Goal: Task Accomplishment & Management: Use online tool/utility

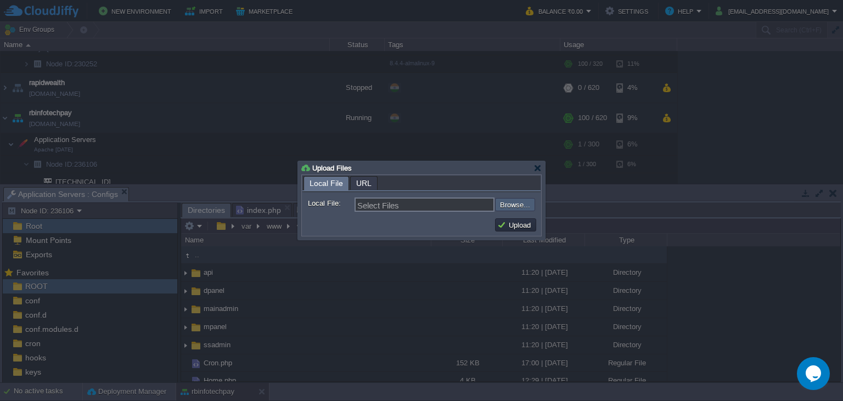
click at [514, 200] on input "file" at bounding box center [465, 204] width 139 height 13
type input "C:\fakepath\Payouts.php"
type input "Payouts.php, Payin.php"
click at [515, 221] on button "Upload" at bounding box center [515, 225] width 37 height 10
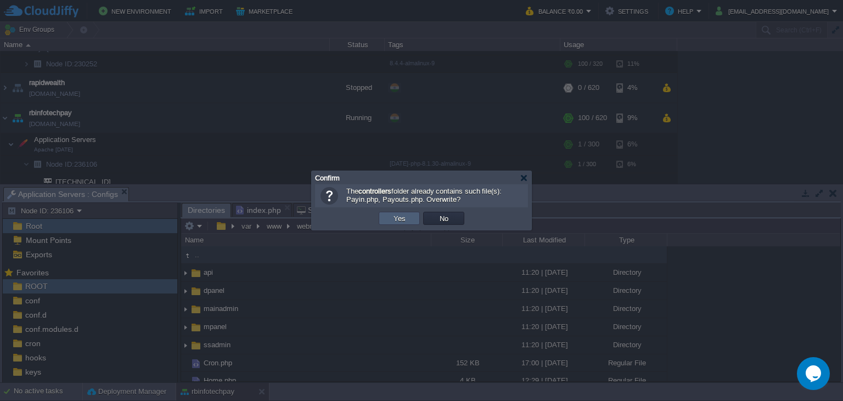
click at [403, 221] on button "Yes" at bounding box center [399, 219] width 19 height 10
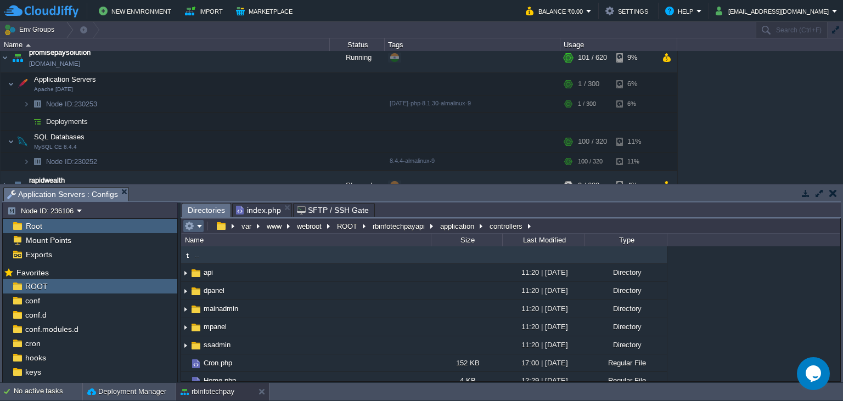
click at [194, 225] on em at bounding box center [193, 226] width 18 height 10
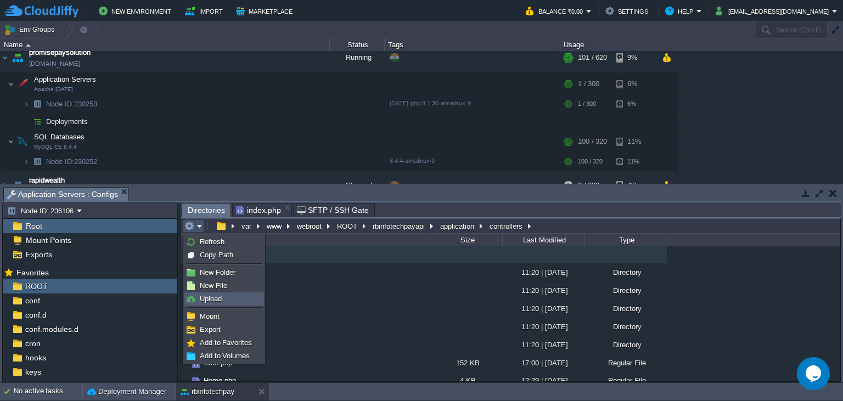
click at [214, 302] on span "Upload" at bounding box center [211, 299] width 22 height 8
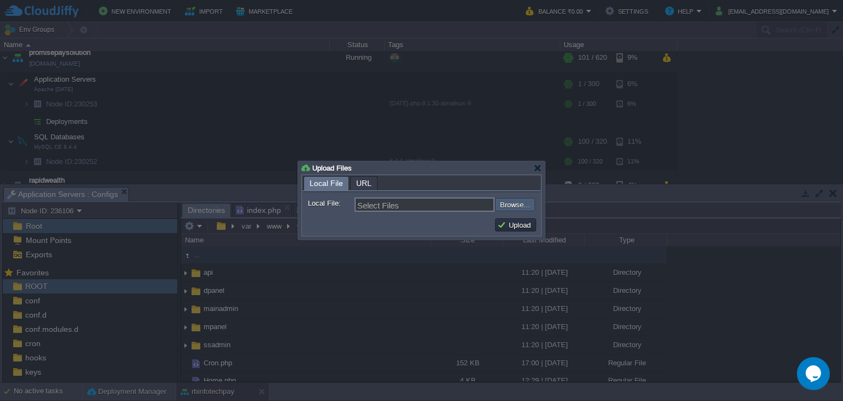
click at [507, 209] on input "file" at bounding box center [465, 204] width 139 height 13
type input "C:\fakepath\Payin.php"
type input "Payin.php"
click at [511, 228] on button "Upload" at bounding box center [515, 225] width 37 height 10
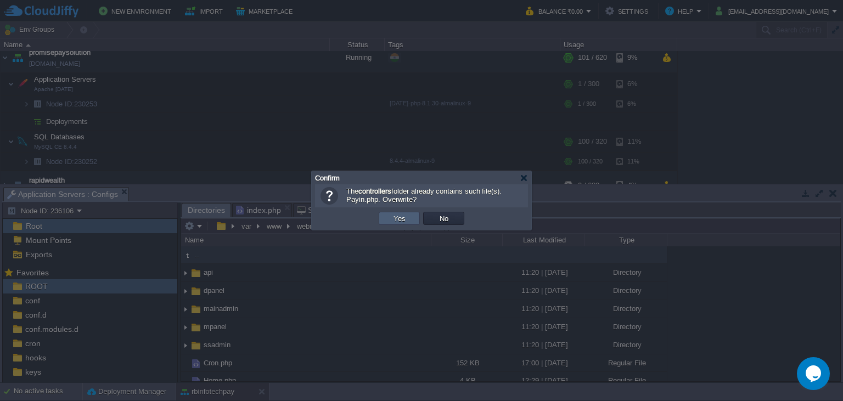
click at [397, 223] on td "Yes" at bounding box center [399, 218] width 41 height 13
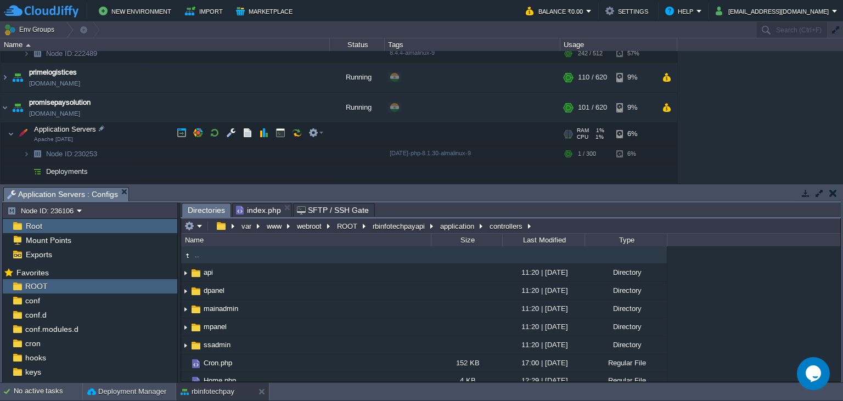
scroll to position [317, 0]
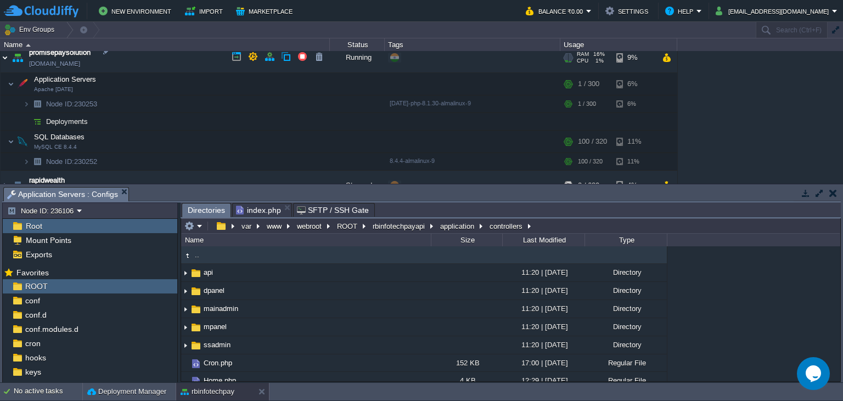
click at [4, 56] on img at bounding box center [5, 58] width 9 height 30
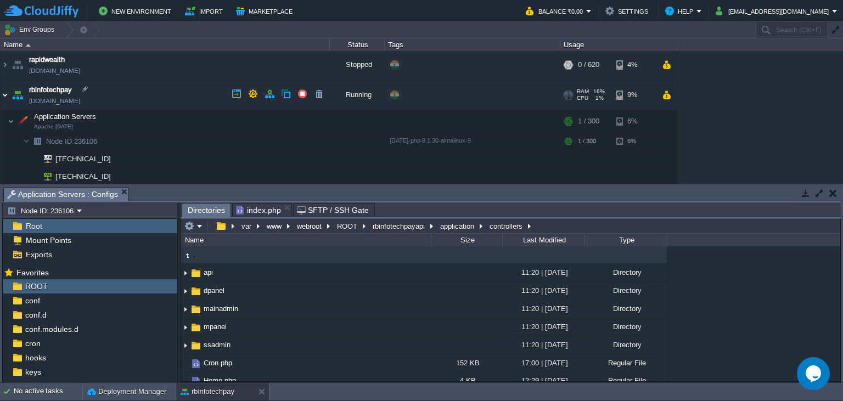
scroll to position [367, 0]
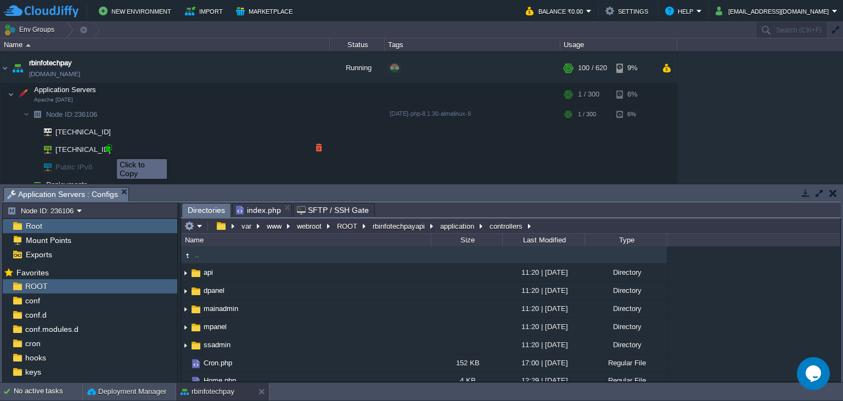
click at [109, 149] on div at bounding box center [109, 148] width 10 height 10
click at [458, 229] on button "application" at bounding box center [458, 226] width 38 height 10
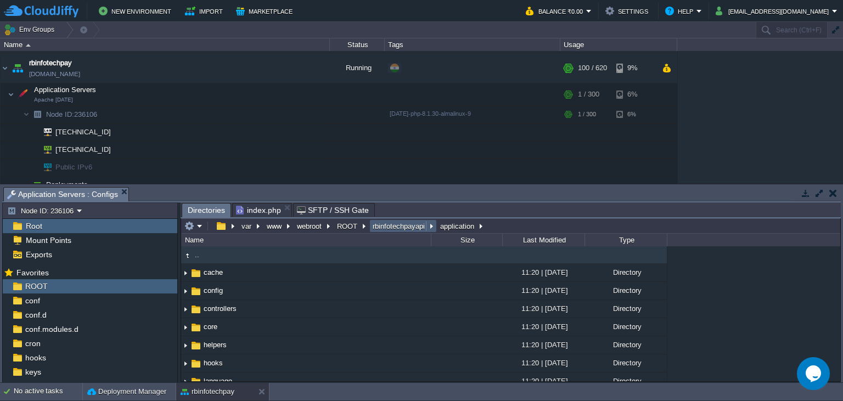
click at [394, 230] on button "rbinfotechpayapi" at bounding box center [399, 226] width 57 height 10
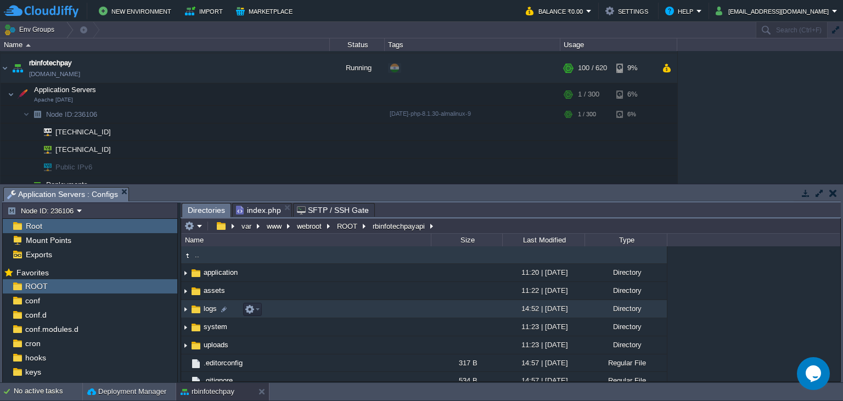
click at [200, 315] on img at bounding box center [196, 310] width 12 height 12
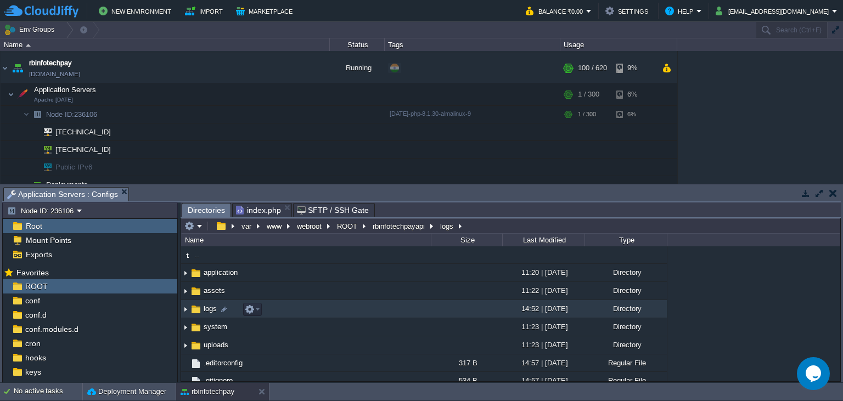
click at [200, 315] on img at bounding box center [196, 310] width 12 height 12
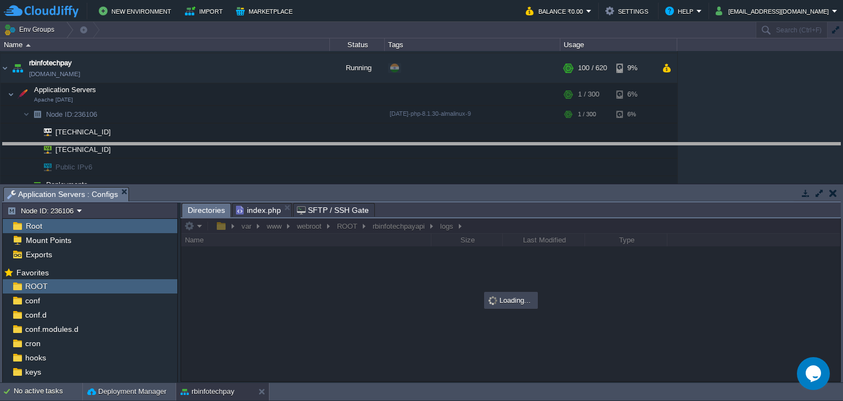
drag, startPoint x: 465, startPoint y: 195, endPoint x: 460, endPoint y: 142, distance: 53.5
click at [460, 145] on body "New Environment Import Marketplace Bonus ₹0.00 Upgrade Account Balance ₹0.00 Se…" at bounding box center [421, 200] width 843 height 401
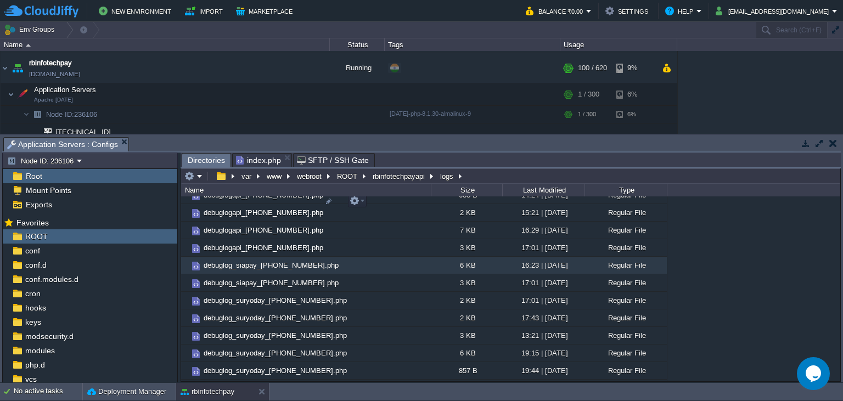
scroll to position [10168, 0]
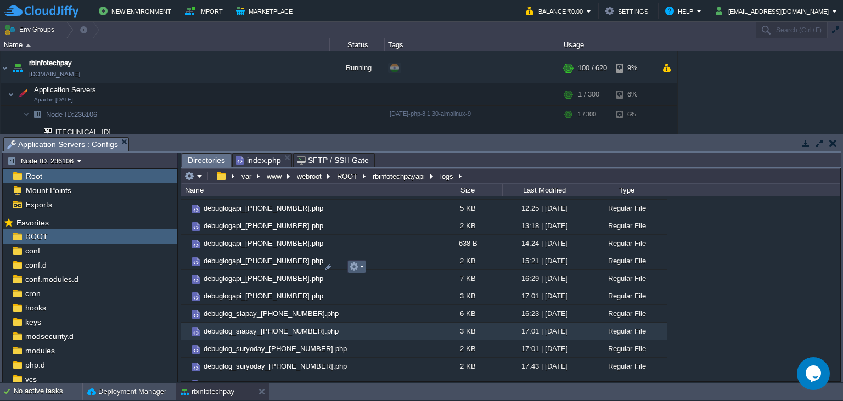
click at [362, 271] on em at bounding box center [356, 267] width 15 height 10
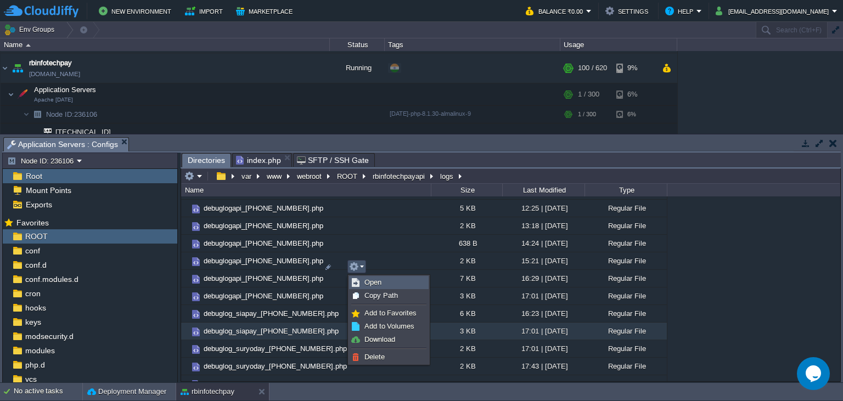
click at [368, 284] on span "Open" at bounding box center [373, 282] width 17 height 8
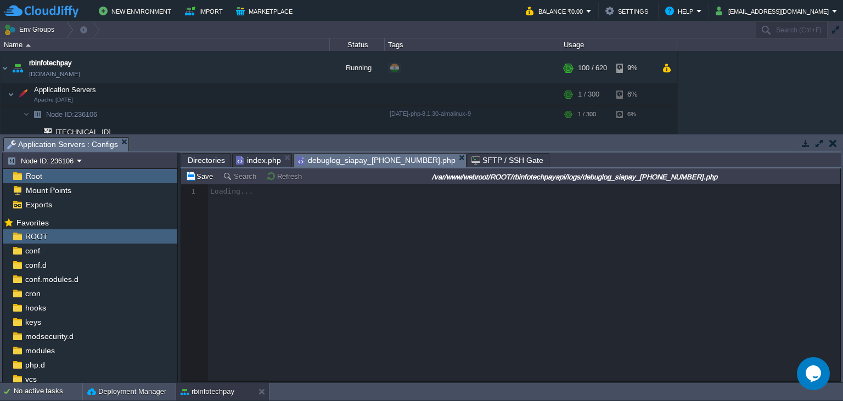
scroll to position [4, 0]
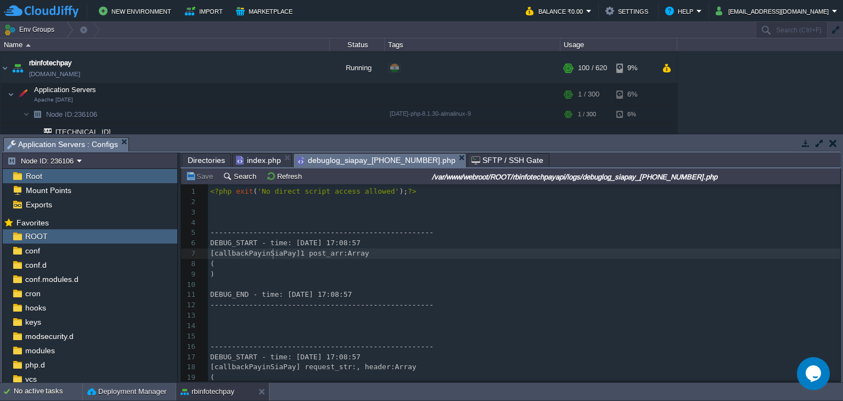
click at [272, 256] on span "[callbackPayinSiaPay]1 post_arr:Array" at bounding box center [289, 253] width 159 height 8
type textarea "callbackPayinSiaPay"
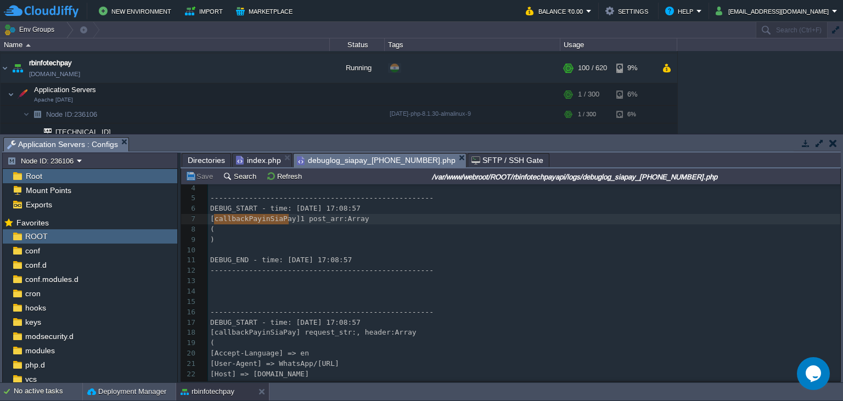
scroll to position [50, 0]
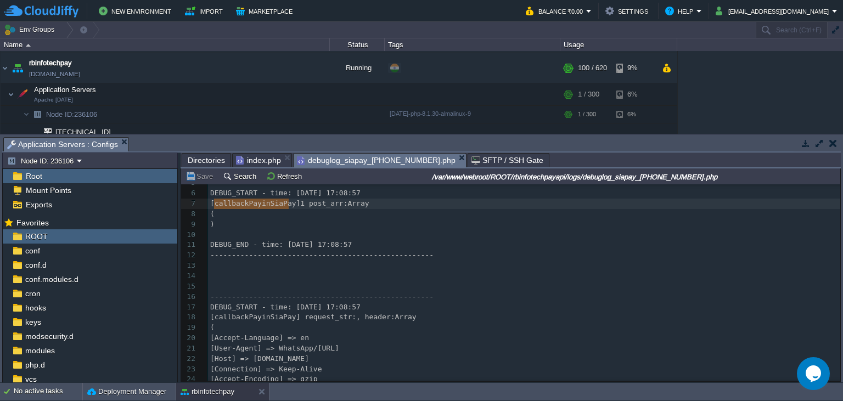
click at [271, 319] on span "[callbackPayinSiaPay] request_str:, header:Array" at bounding box center [313, 317] width 206 height 8
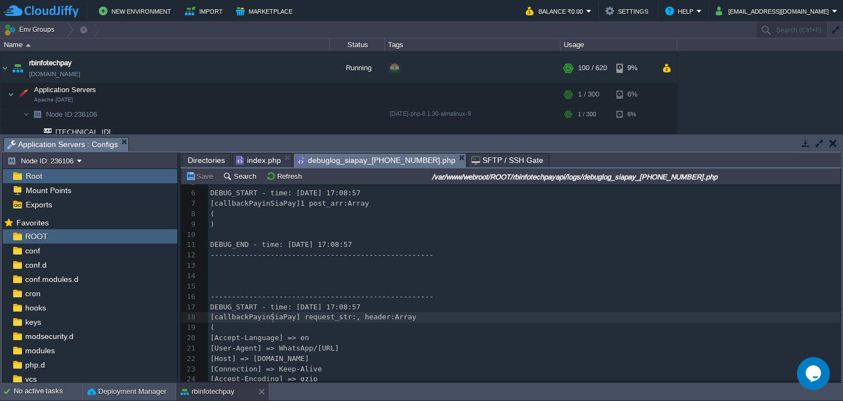
type textarea "callbackPayinSiaPay"
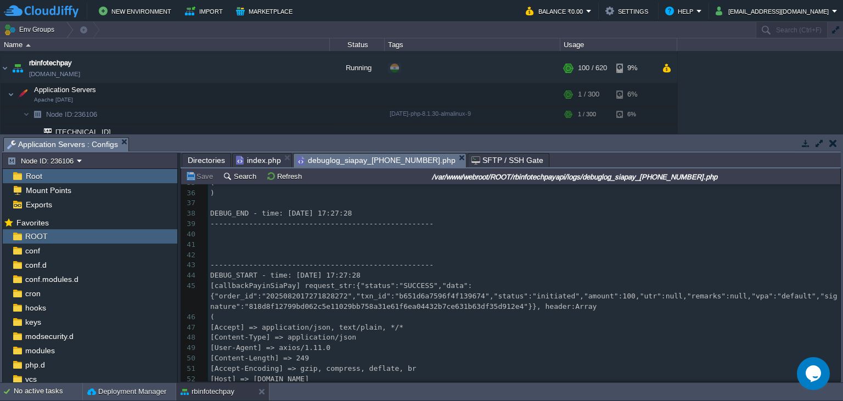
scroll to position [400, 0]
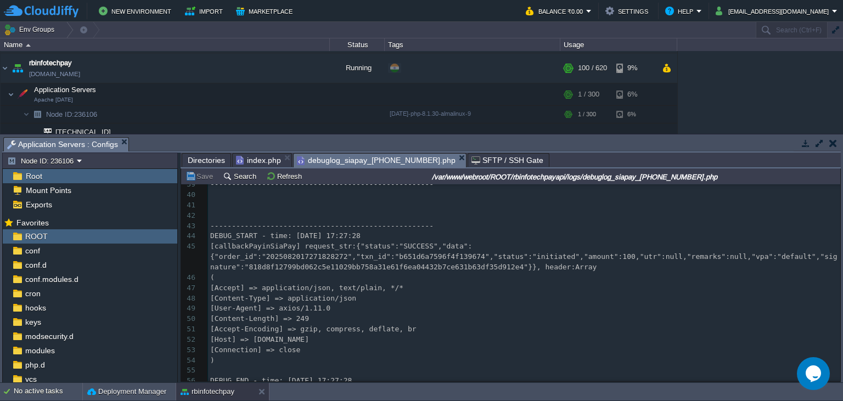
click at [317, 258] on div "x [ callbackPayinSiaPay ] request_str:, header:Array 29 ​ 30 ​ 31 ​ 32 --------…" at bounding box center [524, 277] width 632 height 403
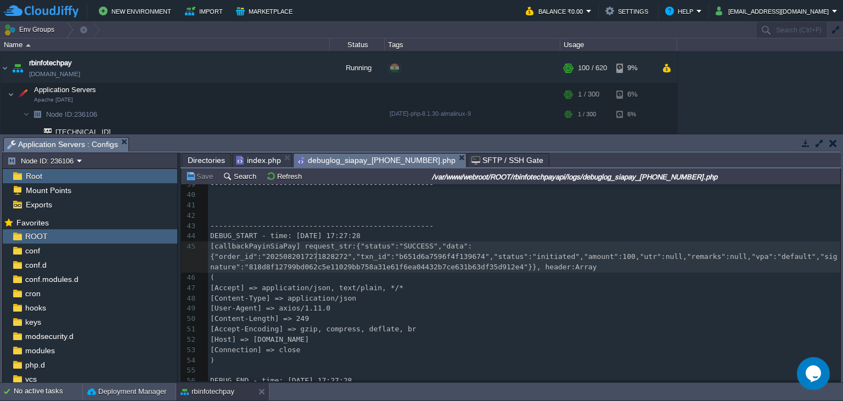
type textarea "2025082017271828272"
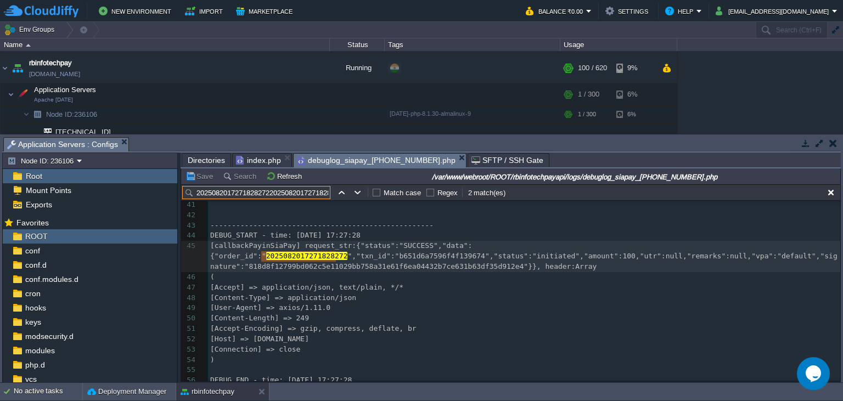
scroll to position [0, 16]
click at [273, 188] on input "20250820172718282722025082017271828272" at bounding box center [256, 192] width 148 height 13
type input "2025082017271828272"
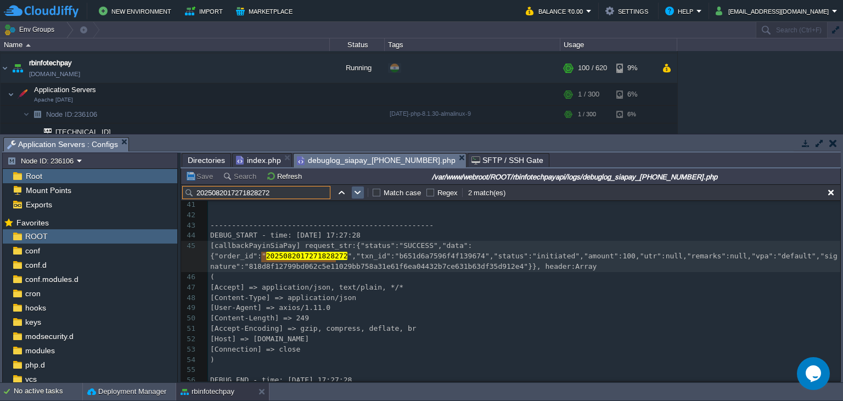
click at [362, 195] on button "button" at bounding box center [358, 193] width 10 height 10
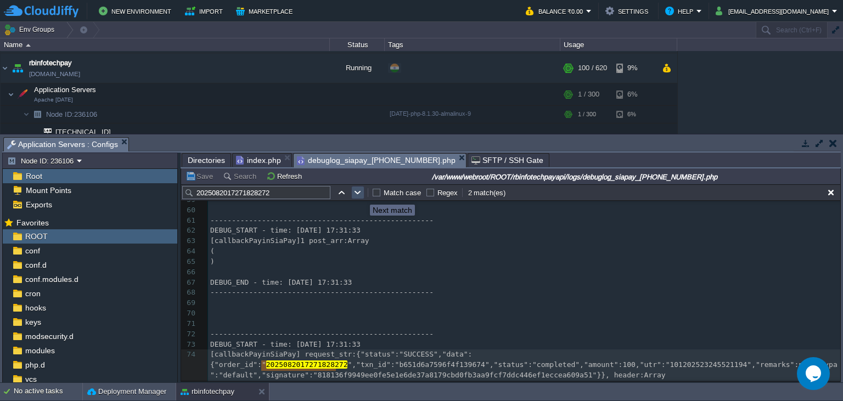
click at [362, 195] on button "button" at bounding box center [358, 193] width 10 height 10
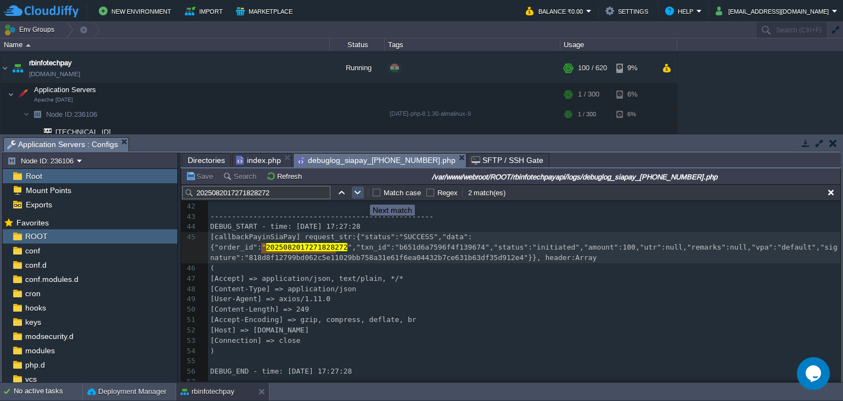
click at [362, 195] on button "button" at bounding box center [358, 193] width 10 height 10
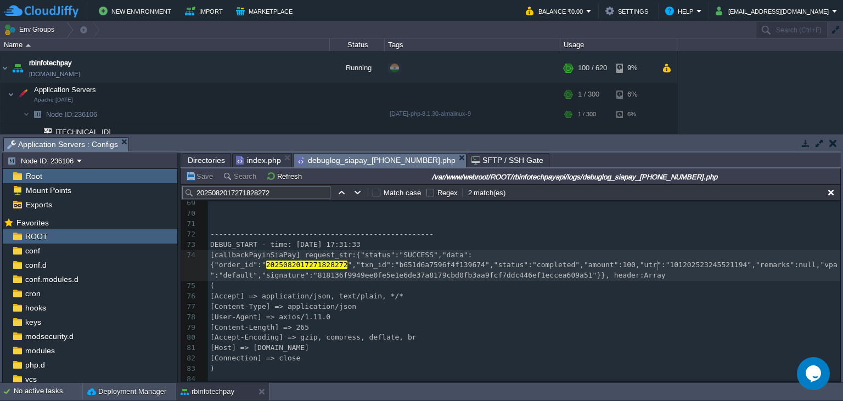
scroll to position [0, 0]
type textarea "101202523245521194"
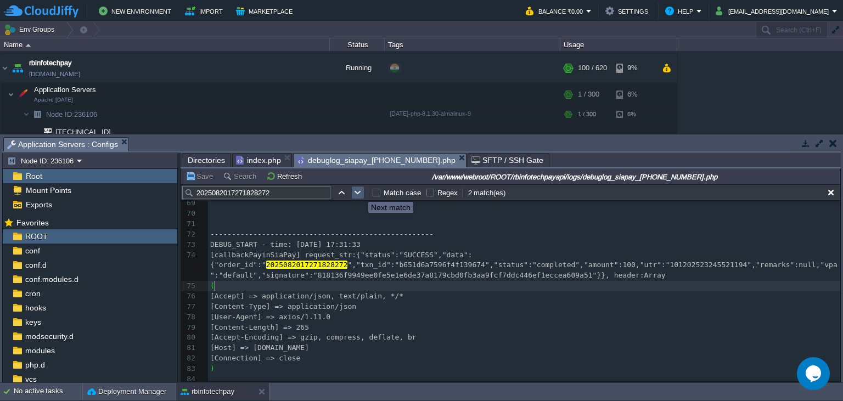
click at [360, 192] on button "button" at bounding box center [358, 193] width 10 height 10
type textarea "2025082017271828272"
click at [328, 304] on div "x [callbackPayinSiaPay] request_str:{"status":"SUCCESS","data":{"order_id":" 20…" at bounding box center [524, 212] width 632 height 434
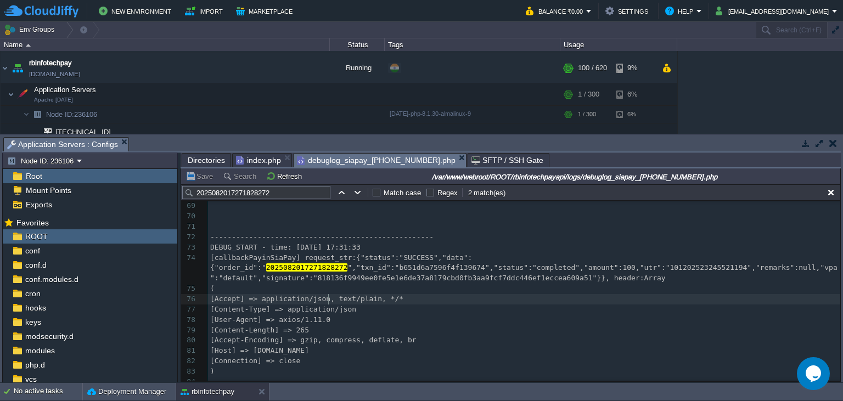
click at [328, 304] on div "x [callbackPayinSiaPay] request_str:{"status":"SUCCESS","data":{"order_id":" 20…" at bounding box center [524, 212] width 632 height 434
click at [328, 304] on div at bounding box center [328, 299] width 1 height 10
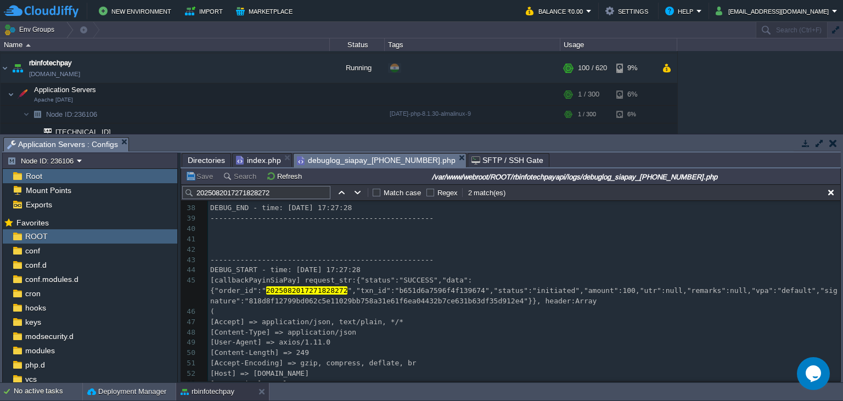
scroll to position [375, 0]
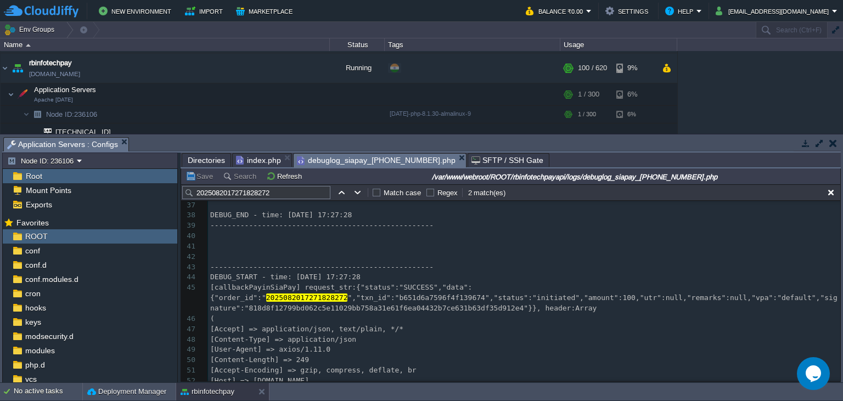
click at [528, 298] on div "x [Accept] => application/json, text/plain, */* 27 DEBUG_END - time: [DATE] 17:…" at bounding box center [524, 293] width 632 height 393
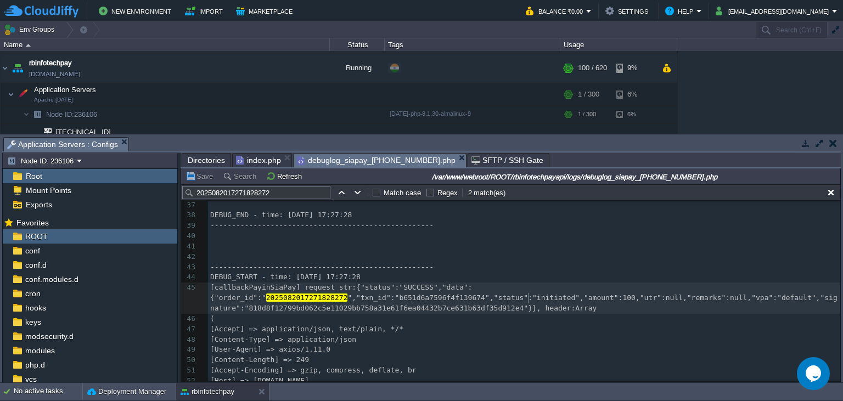
type textarea "initiated"
type textarea "status"
type textarea "initiated"
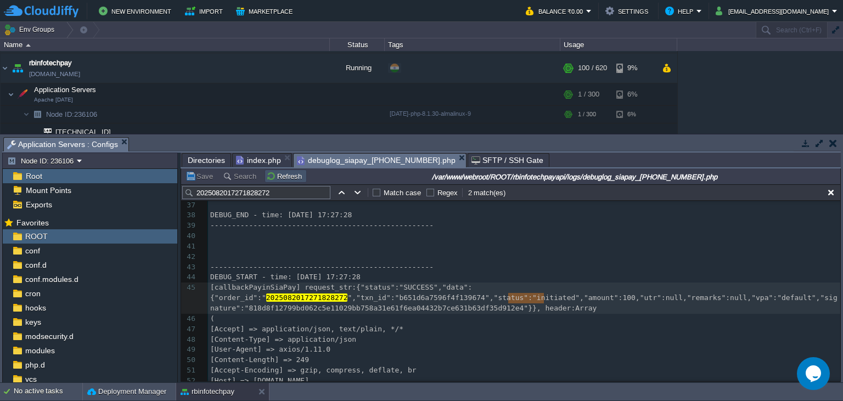
click at [284, 177] on button "Refresh" at bounding box center [285, 176] width 39 height 10
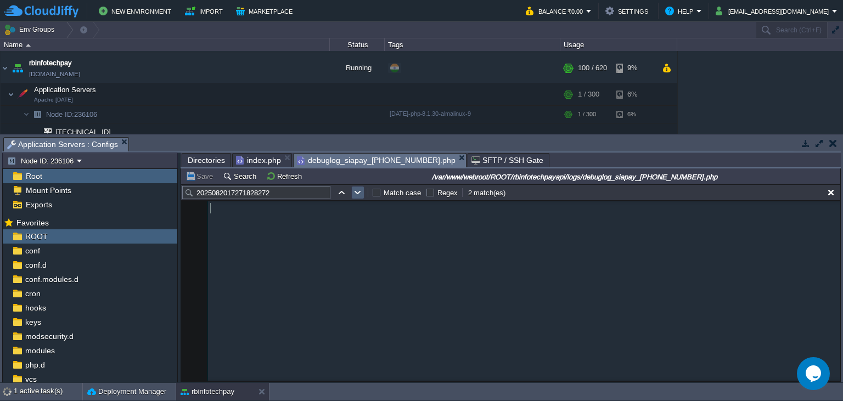
scroll to position [0, 0]
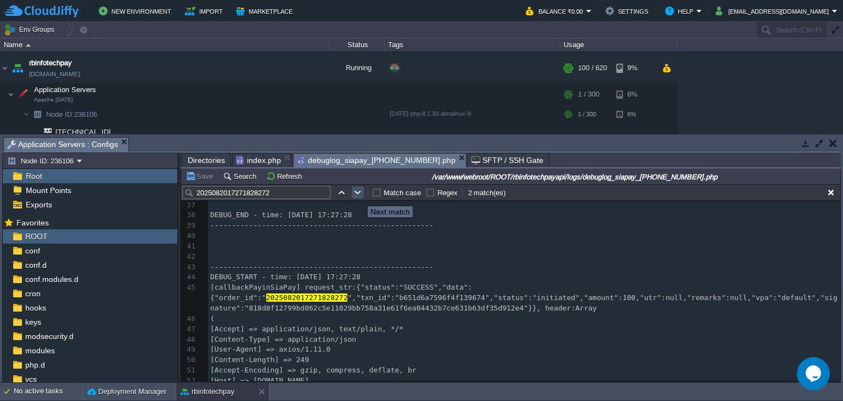
click at [360, 197] on button "button" at bounding box center [358, 193] width 10 height 10
type textarea "2025082017271828272"
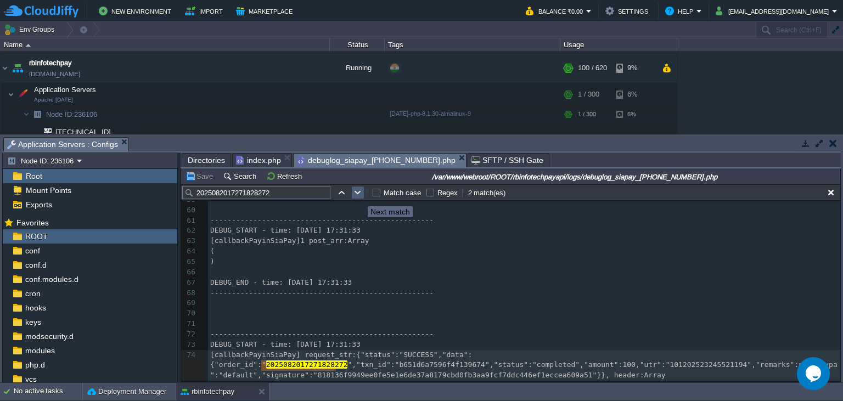
click at [360, 197] on button "button" at bounding box center [358, 193] width 10 height 10
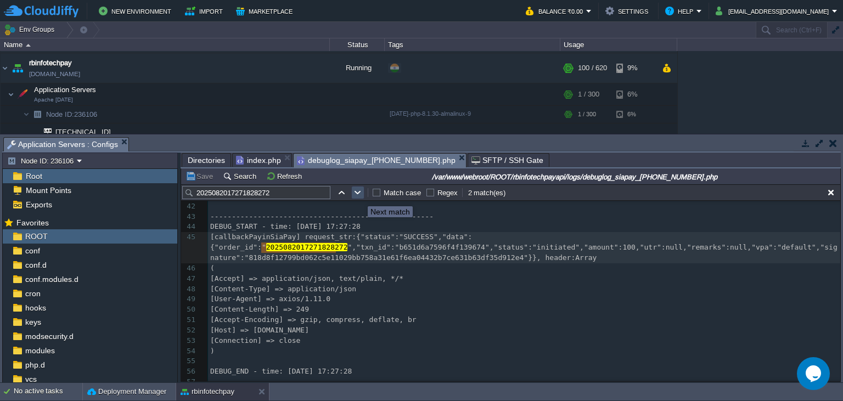
click at [360, 197] on button "button" at bounding box center [358, 193] width 10 height 10
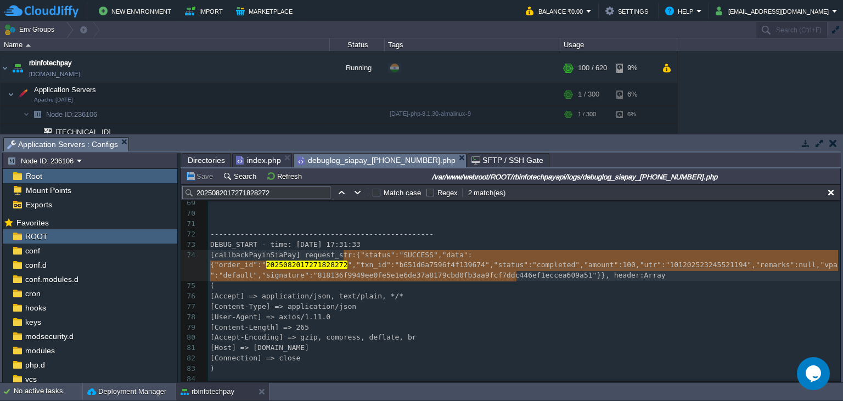
type textarea "{"status":"SUCCESS","data":{"order_id":"2025082017271828272","txn_id":"b651d6a7…"
drag, startPoint x: 345, startPoint y: 254, endPoint x: 517, endPoint y: 276, distance: 173.8
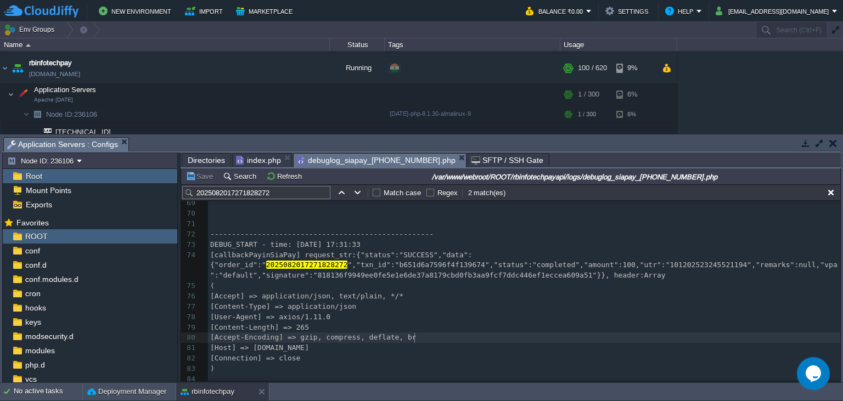
click at [425, 341] on pre "[Accept-Encoding] => gzip, compress, deflate, br" at bounding box center [524, 338] width 632 height 10
click at [277, 179] on button "Refresh" at bounding box center [285, 176] width 39 height 10
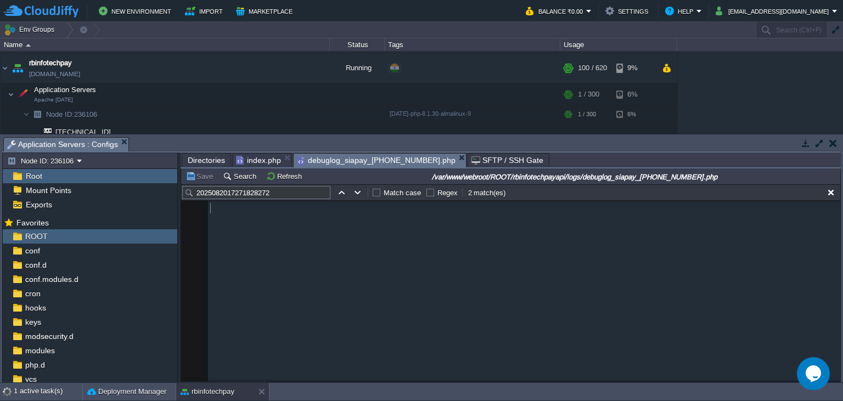
scroll to position [728, 0]
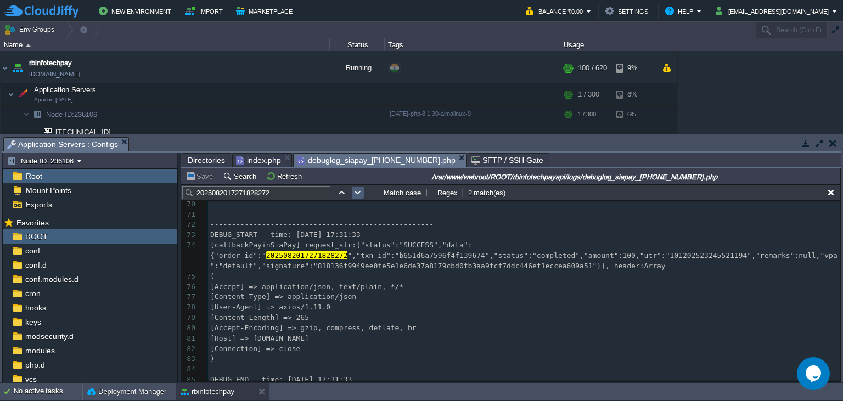
click at [364, 194] on table at bounding box center [358, 192] width 16 height 13
type textarea "2025082017271828272"
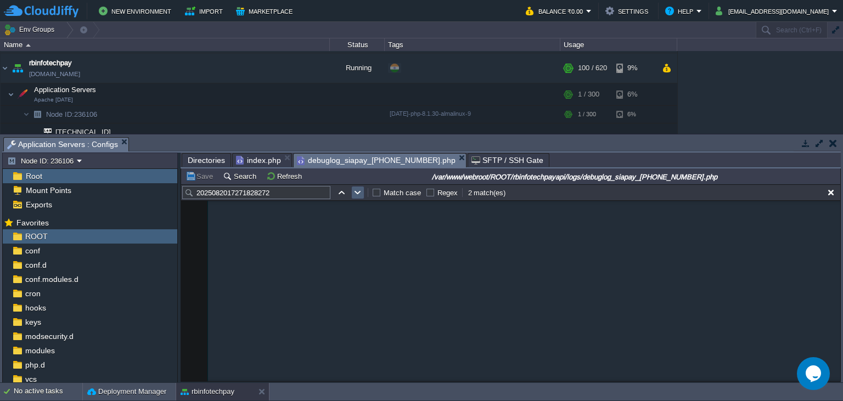
scroll to position [0, 74]
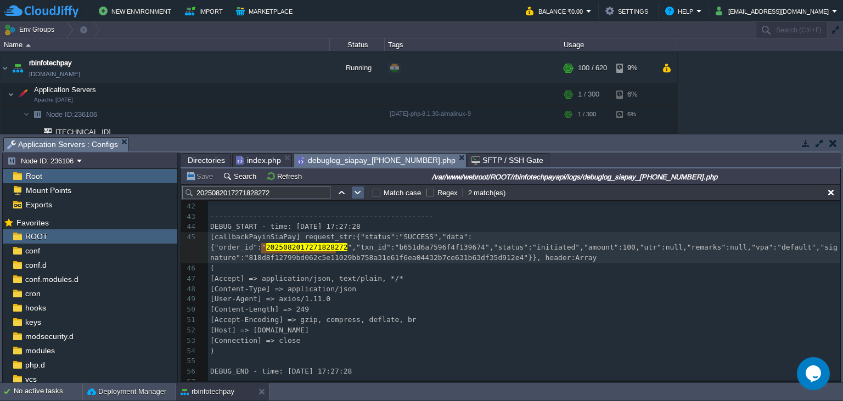
click at [364, 194] on table at bounding box center [358, 192] width 16 height 13
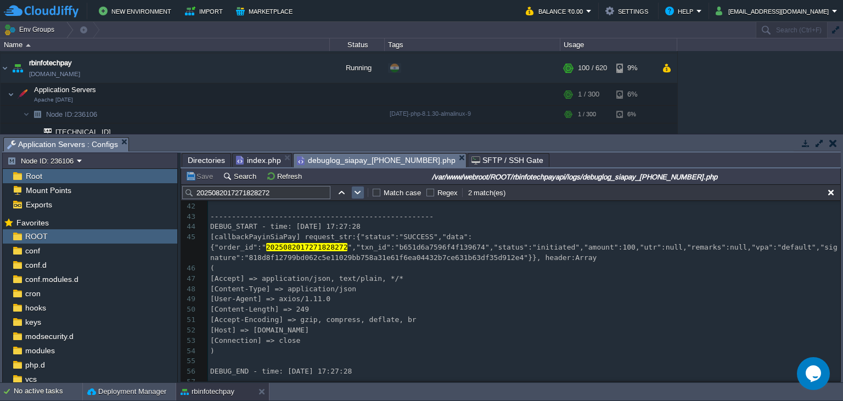
scroll to position [629, 0]
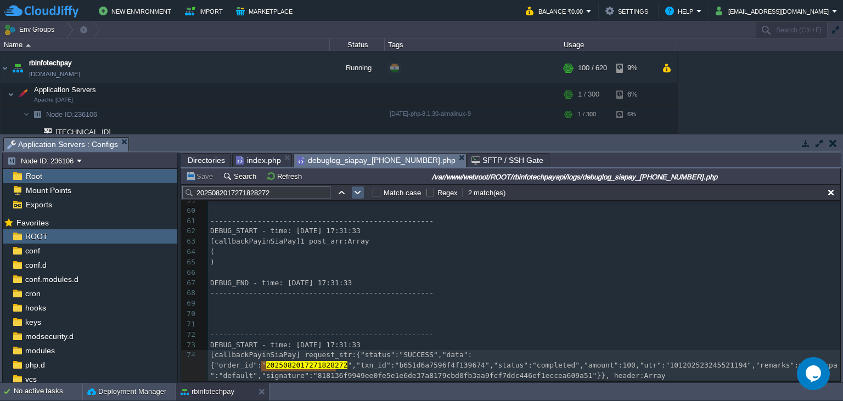
click at [364, 194] on table at bounding box center [358, 192] width 16 height 13
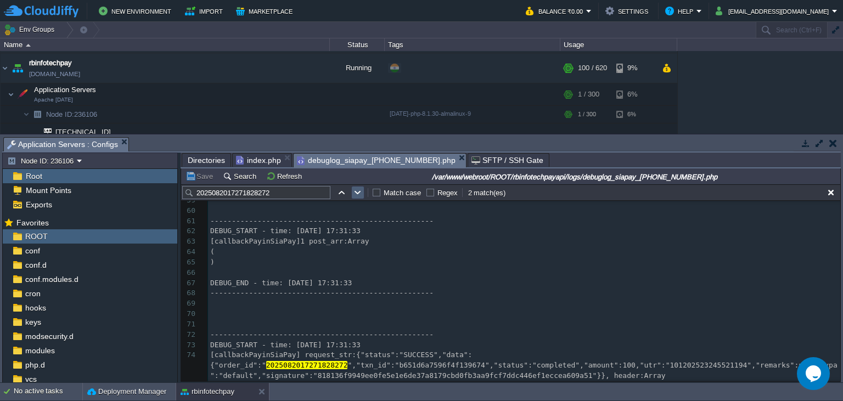
scroll to position [426, 0]
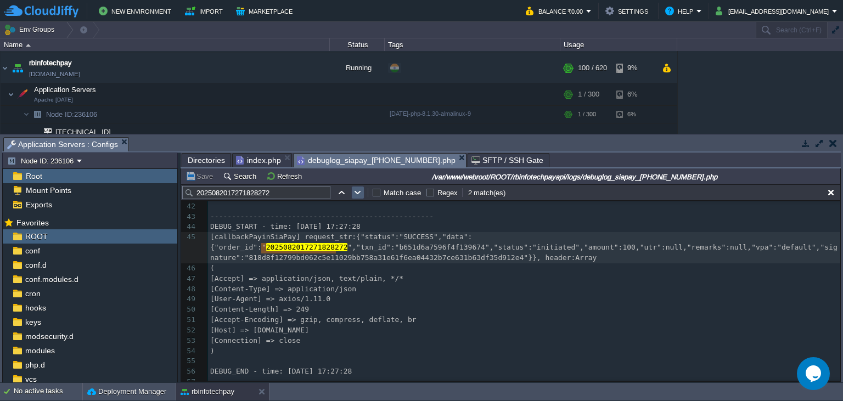
click at [364, 194] on table at bounding box center [358, 192] width 16 height 13
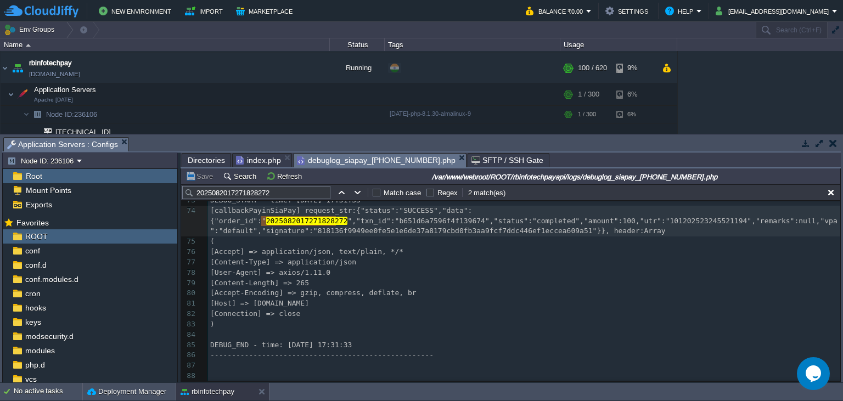
scroll to position [776, 0]
drag, startPoint x: 216, startPoint y: 159, endPoint x: 204, endPoint y: 183, distance: 27.0
click at [216, 159] on span "Directories" at bounding box center [206, 160] width 37 height 13
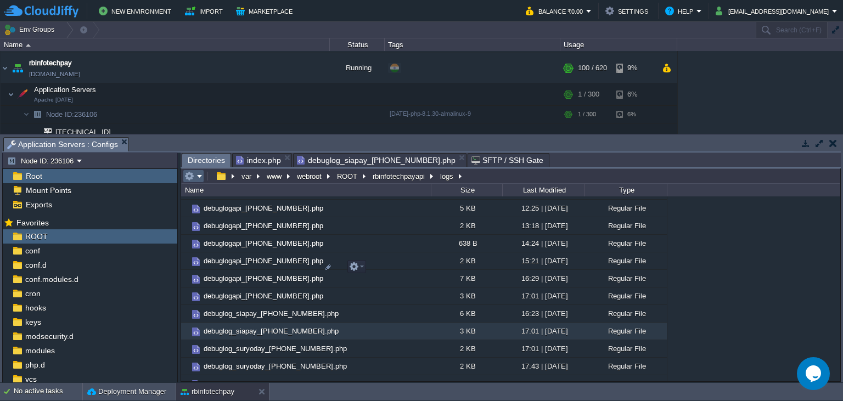
scroll to position [10168, 0]
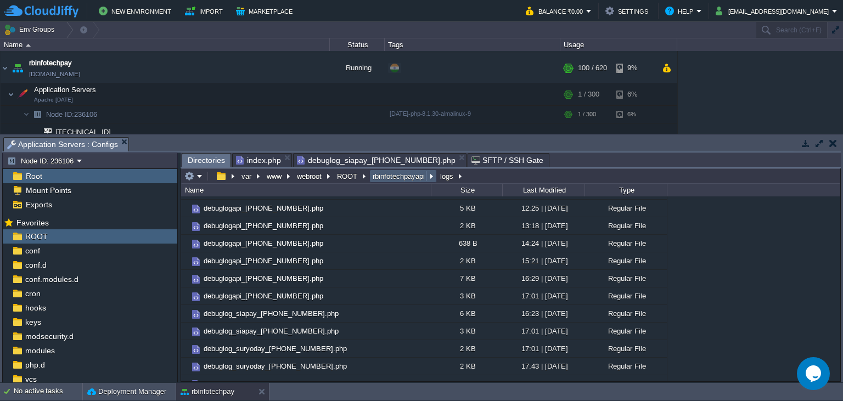
click at [407, 175] on button "rbinfotechpayapi" at bounding box center [399, 176] width 57 height 10
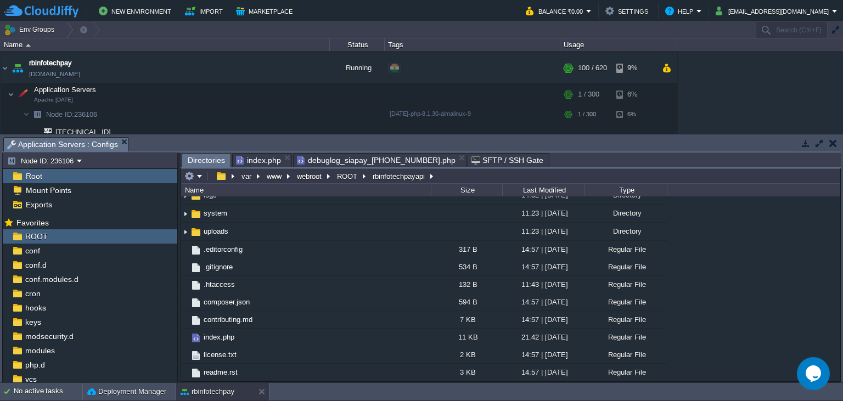
click at [214, 164] on span "application" at bounding box center [220, 158] width 37 height 9
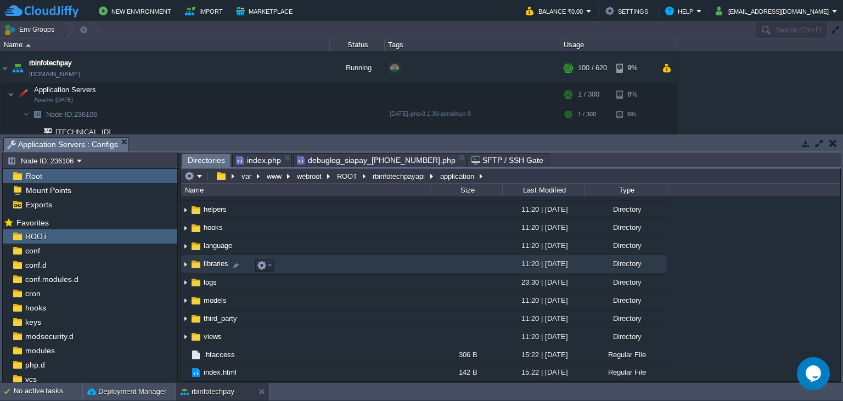
click at [211, 268] on span "libraries" at bounding box center [216, 263] width 28 height 9
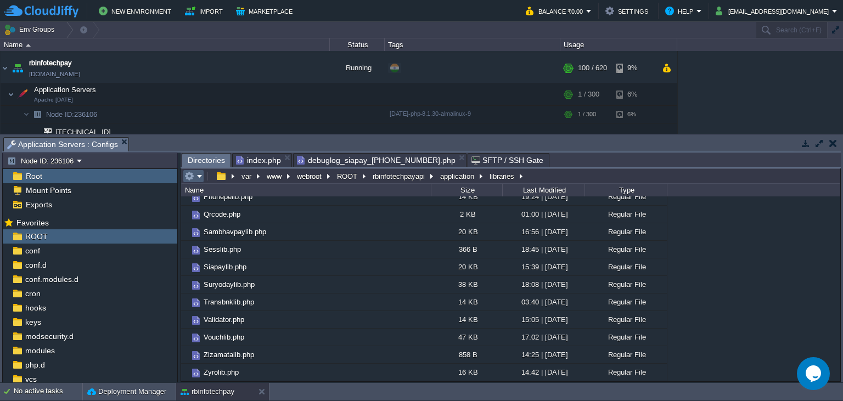
click at [195, 173] on em at bounding box center [193, 176] width 18 height 10
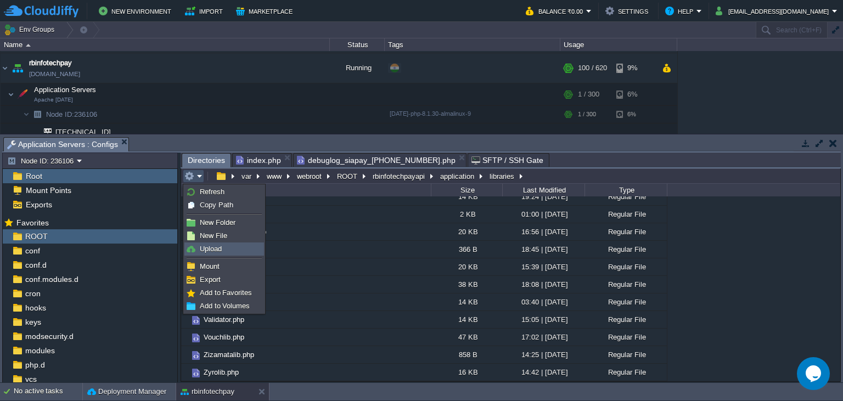
click at [221, 251] on span "Upload" at bounding box center [211, 249] width 22 height 8
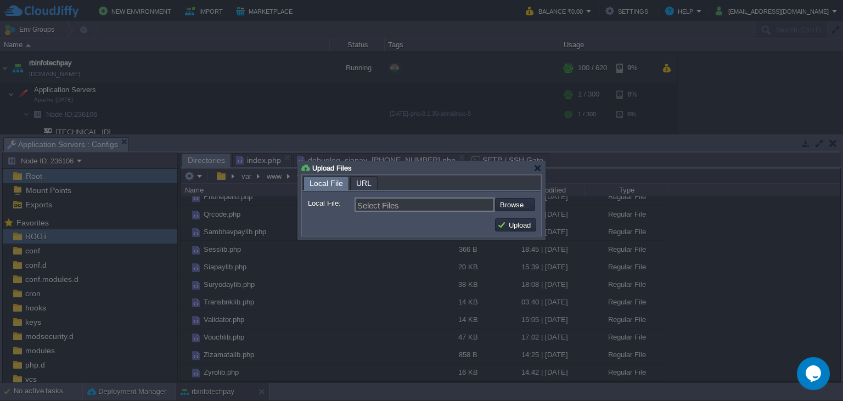
click at [520, 205] on input "file" at bounding box center [465, 204] width 139 height 13
type input "C:\fakepath\Siapaylib.php"
type input "Siapaylib.php"
click at [521, 227] on button "Upload" at bounding box center [515, 225] width 37 height 10
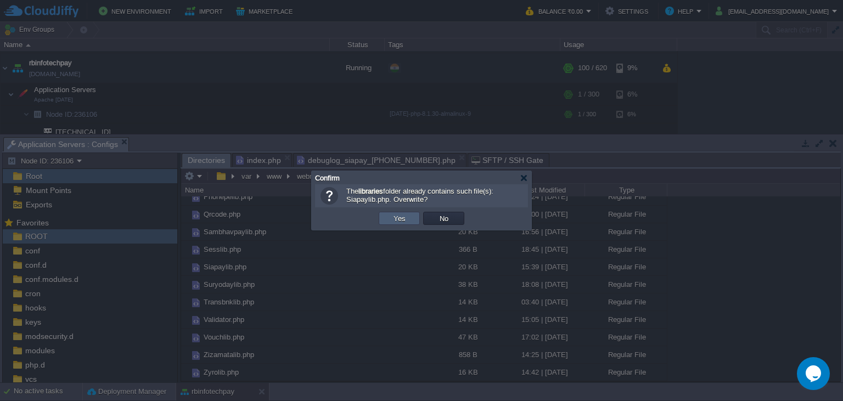
click at [397, 218] on button "Yes" at bounding box center [399, 219] width 19 height 10
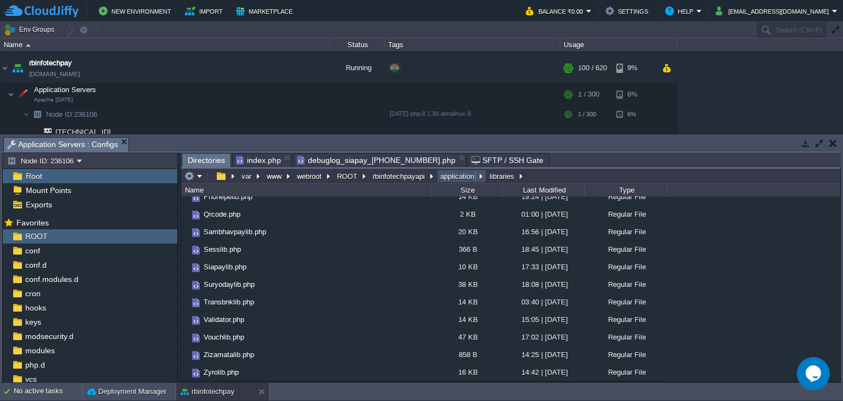
click at [469, 177] on button "application" at bounding box center [458, 176] width 38 height 10
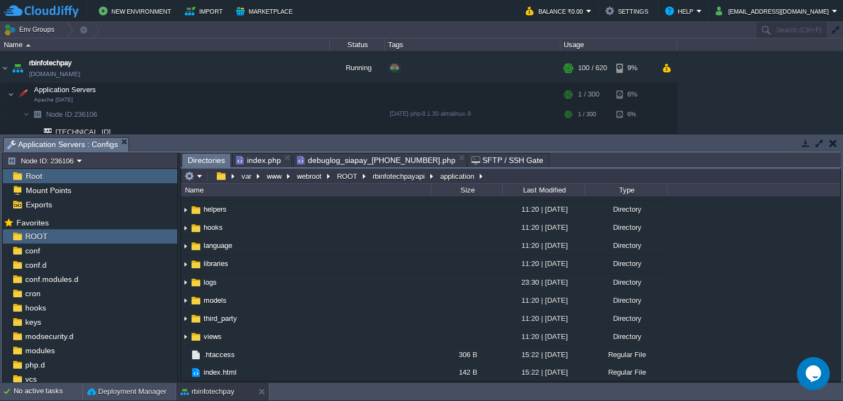
click at [223, 178] on span "controllers" at bounding box center [220, 173] width 36 height 9
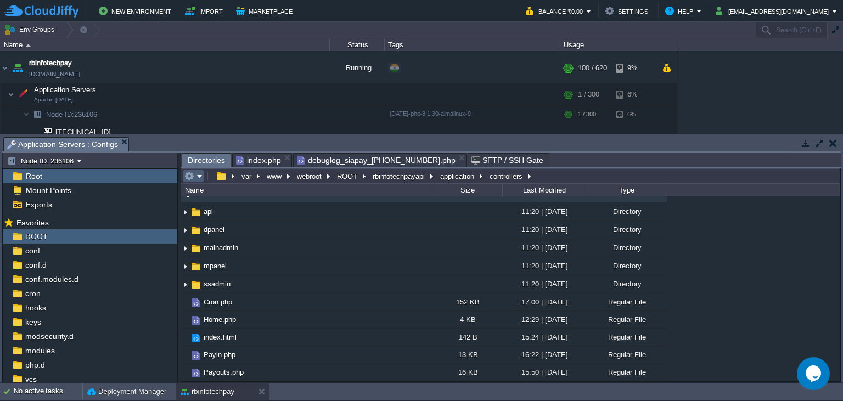
click at [201, 172] on em at bounding box center [193, 176] width 18 height 10
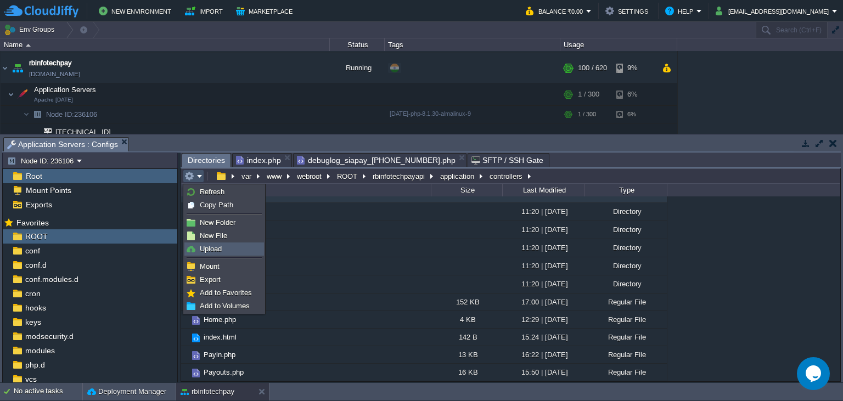
click at [237, 249] on link "Upload" at bounding box center [224, 249] width 79 height 12
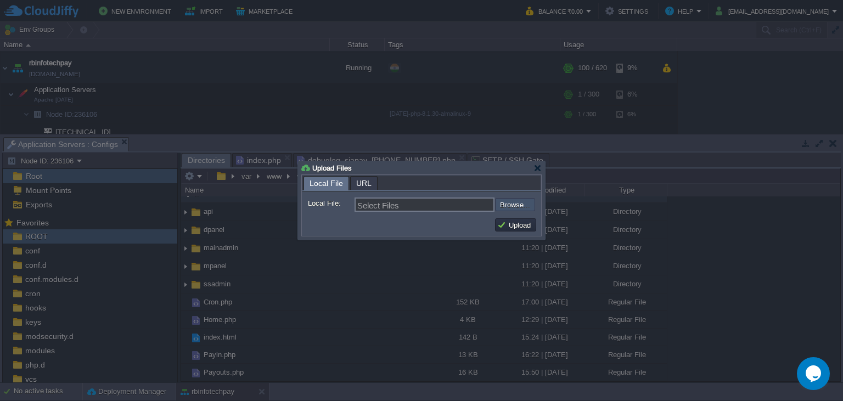
click at [517, 204] on input "file" at bounding box center [465, 204] width 139 height 13
type input "C:\fakepath\Payin.php"
type input "Payin.php"
click at [515, 225] on button "Upload" at bounding box center [515, 225] width 37 height 10
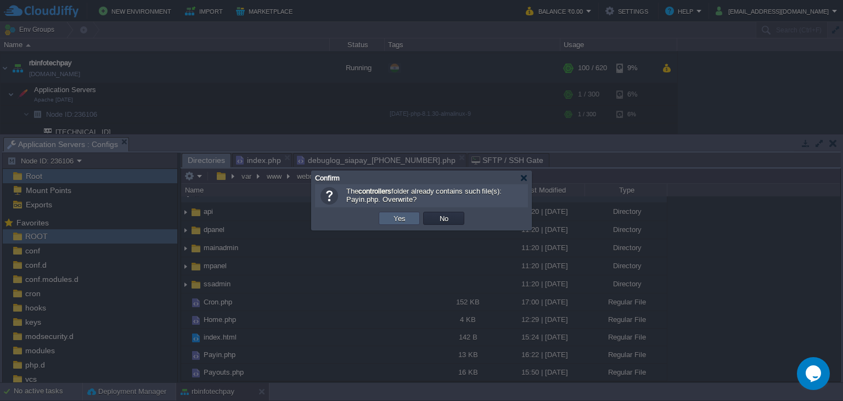
click at [396, 216] on button "Yes" at bounding box center [399, 219] width 19 height 10
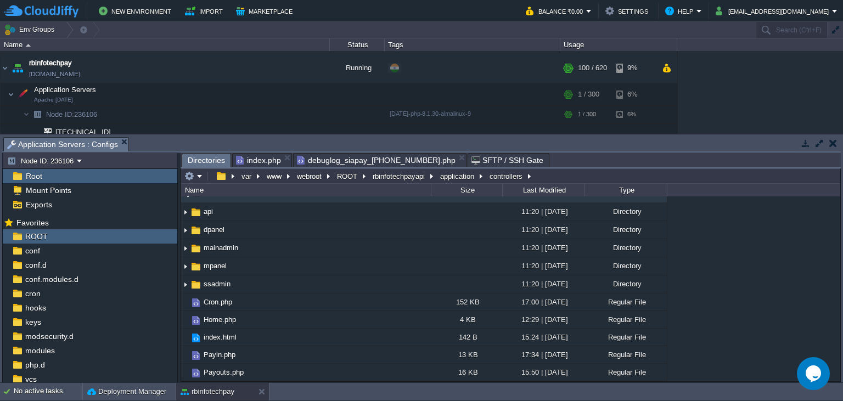
click at [328, 158] on span "debuglog_siapay_[PHONE_NUMBER].php" at bounding box center [376, 160] width 159 height 13
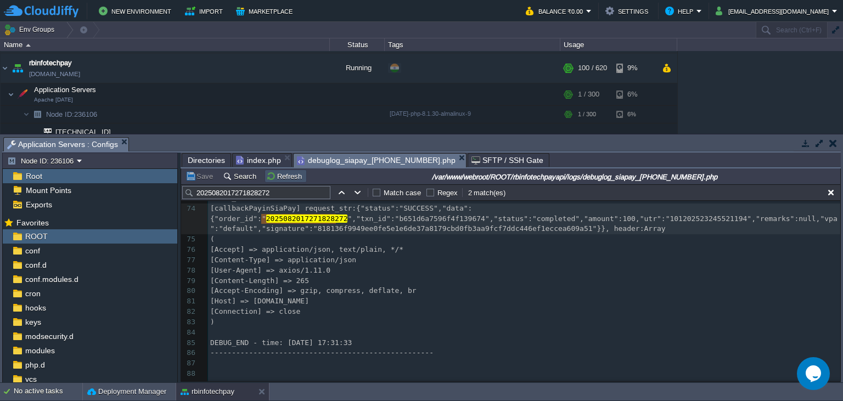
click at [266, 174] on button "Refresh" at bounding box center [285, 176] width 39 height 10
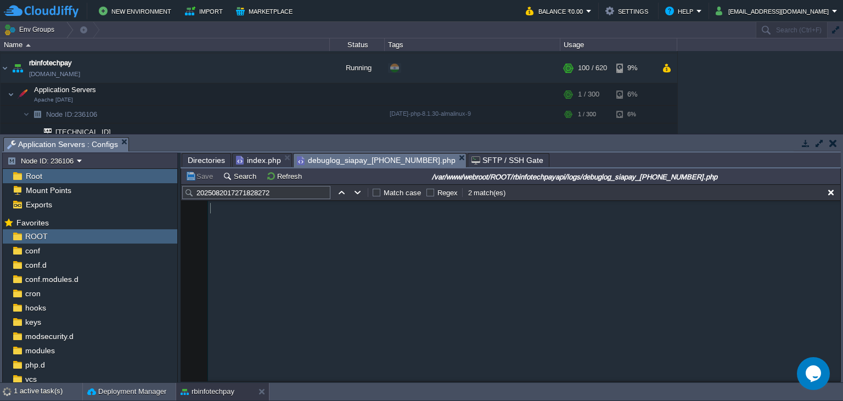
scroll to position [755, 0]
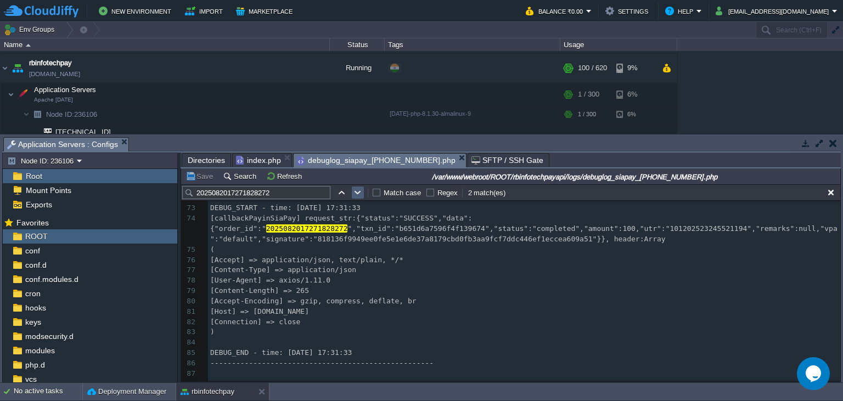
click at [355, 195] on button "button" at bounding box center [358, 193] width 10 height 10
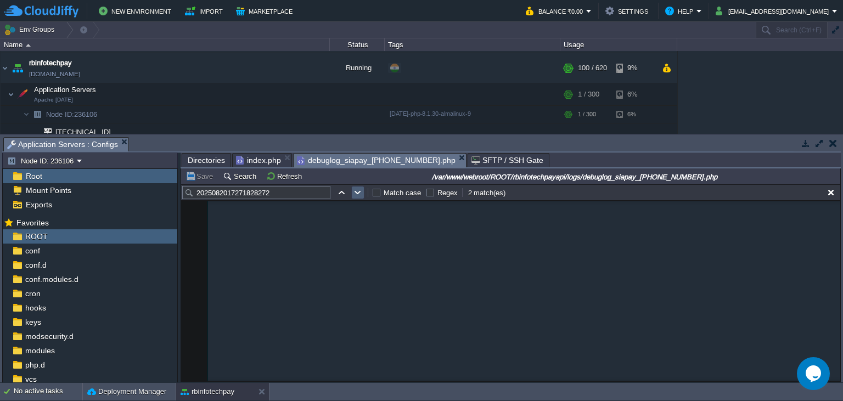
type textarea "2025082017271828272"
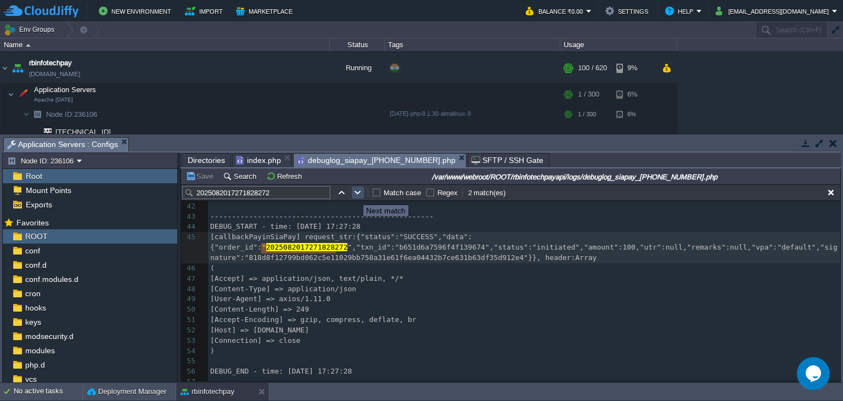
click at [355, 195] on button "button" at bounding box center [358, 193] width 10 height 10
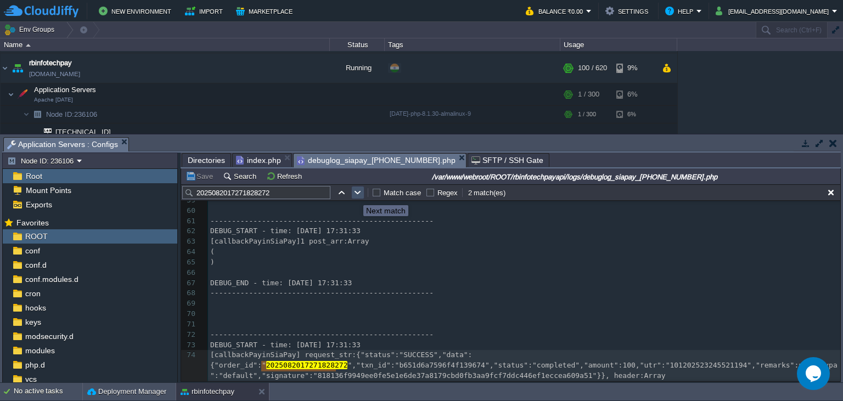
click at [355, 195] on button "button" at bounding box center [358, 193] width 10 height 10
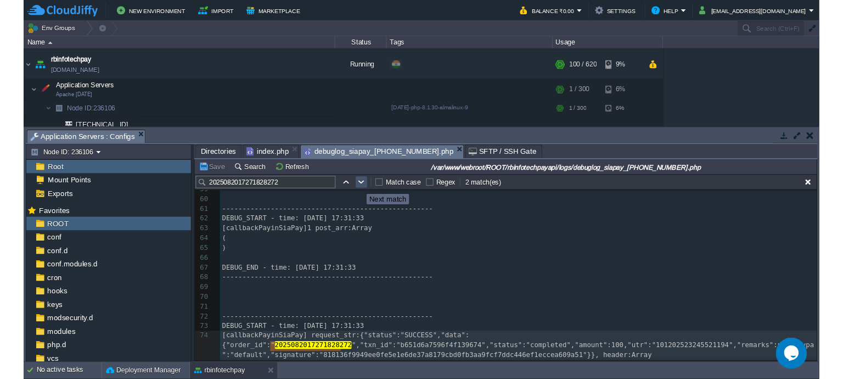
scroll to position [426, 0]
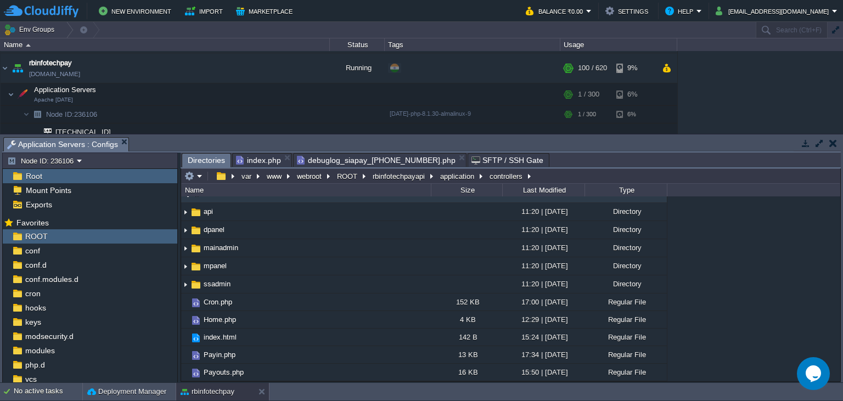
click at [201, 157] on span "Directories" at bounding box center [206, 161] width 37 height 14
click at [448, 178] on button "application" at bounding box center [458, 176] width 38 height 10
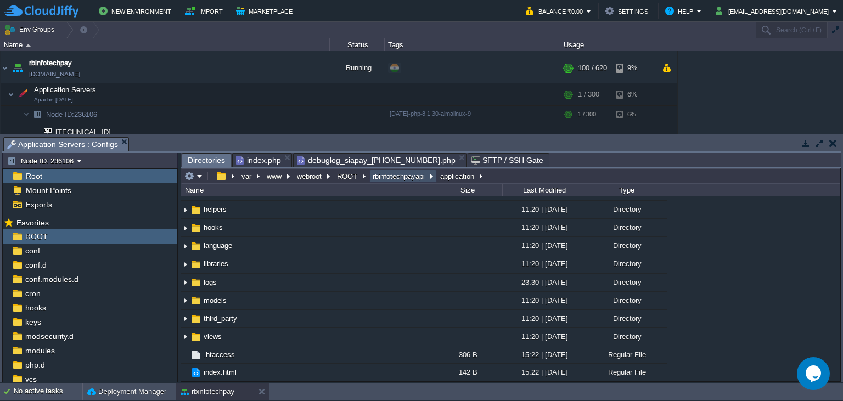
click at [390, 176] on button "rbinfotechpayapi" at bounding box center [399, 176] width 57 height 10
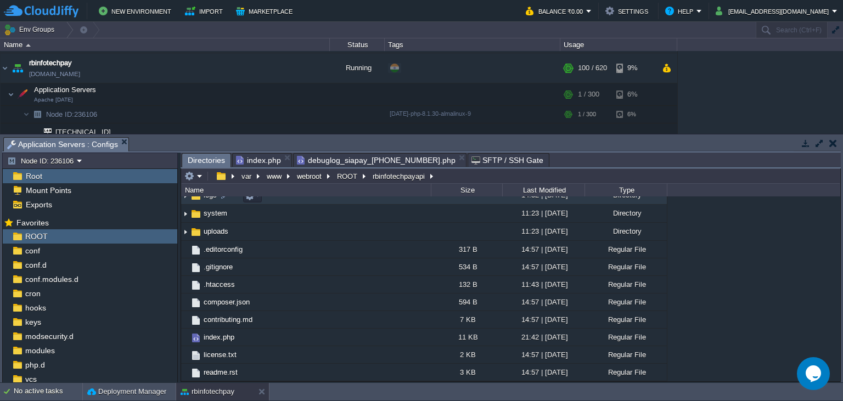
click at [212, 205] on td "logs" at bounding box center [306, 196] width 250 height 18
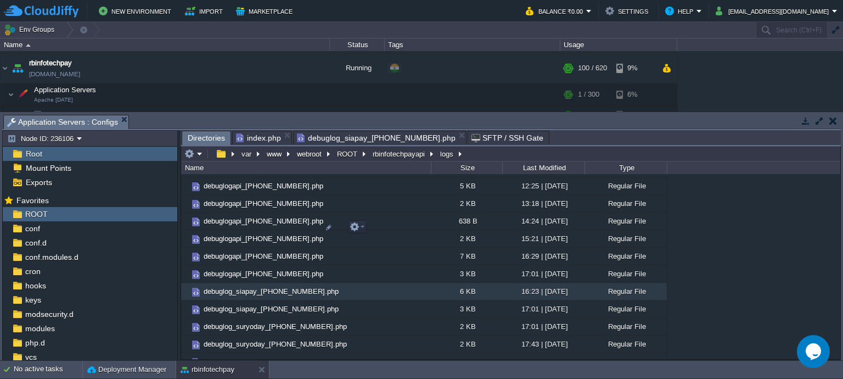
scroll to position [10128, 0]
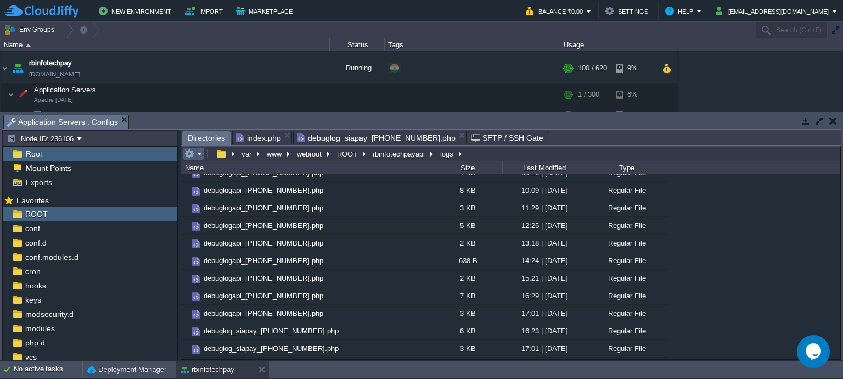
click at [199, 157] on em at bounding box center [193, 154] width 18 height 10
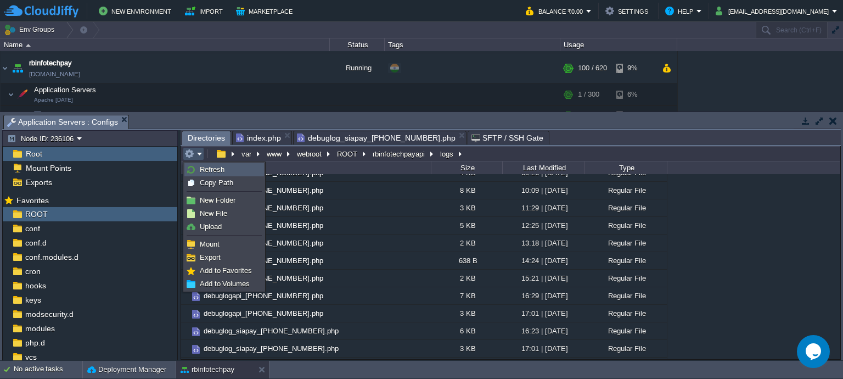
click at [204, 170] on span "Refresh" at bounding box center [212, 169] width 25 height 8
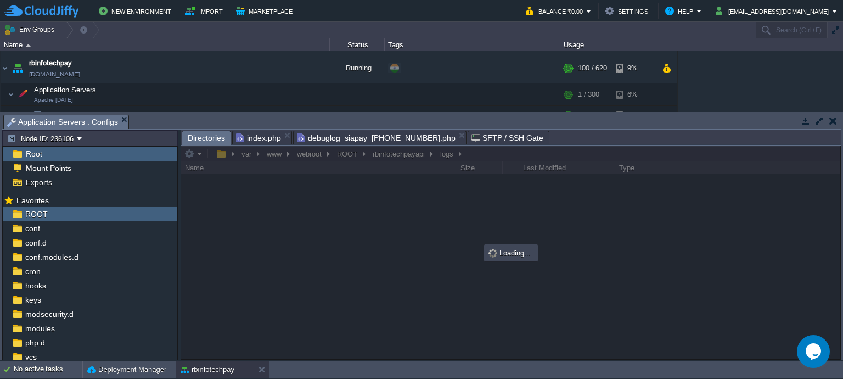
click at [210, 166] on div at bounding box center [510, 252] width 659 height 213
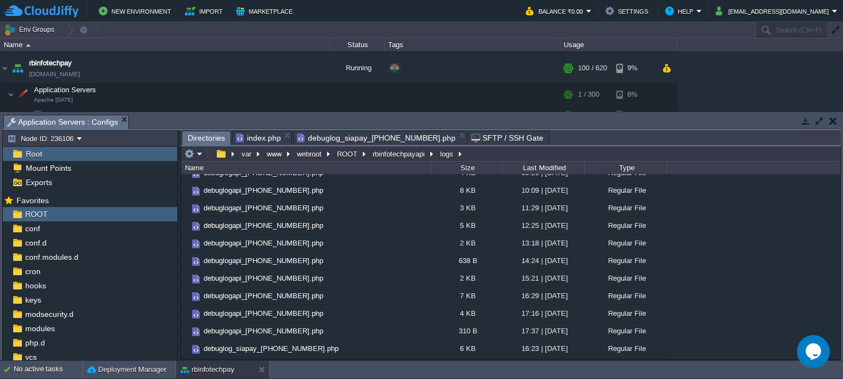
scroll to position [10145, 0]
click at [356, 302] on button "button" at bounding box center [355, 301] width 10 height 10
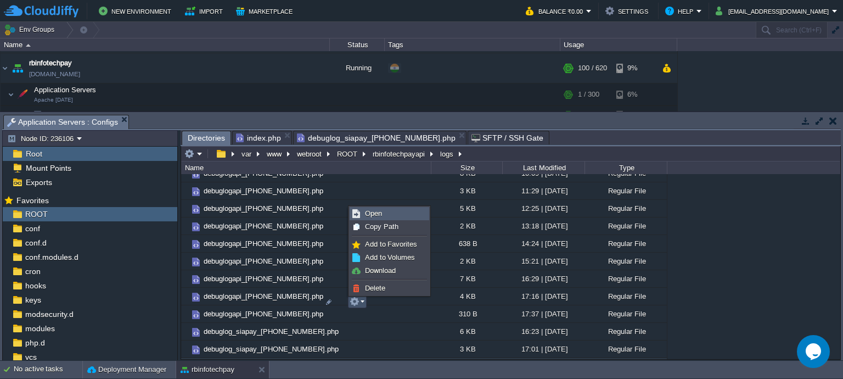
click at [383, 212] on link "Open" at bounding box center [389, 214] width 79 height 12
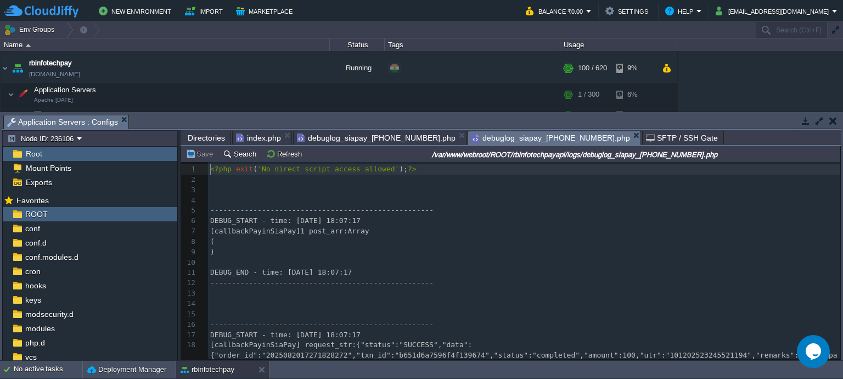
scroll to position [49, 0]
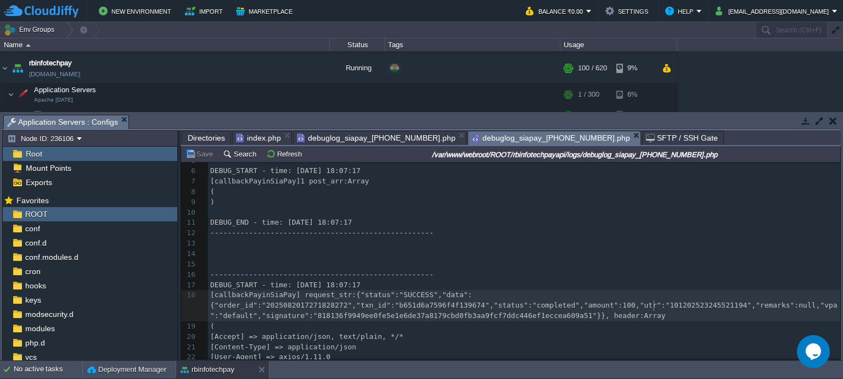
click at [654, 304] on div "32 1 <?php exit ( 'No direct script access allowed' ); ?> 2 ​ 3 ​ 4 ​ 5 -------…" at bounding box center [524, 284] width 632 height 341
type textarea "101202523245521194"
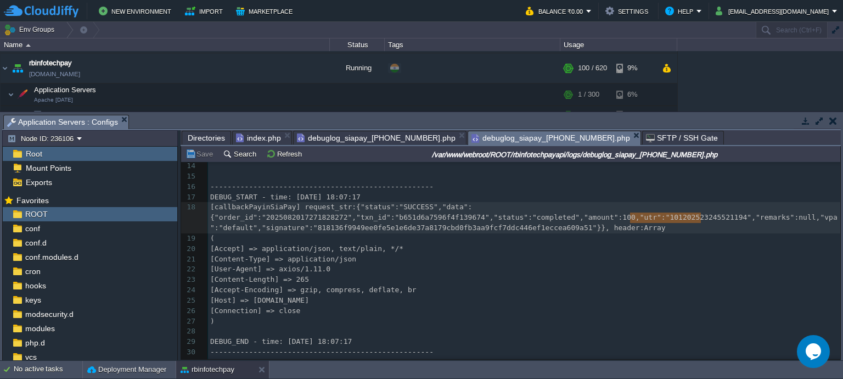
scroll to position [150, 0]
